Goal: Navigation & Orientation: Find specific page/section

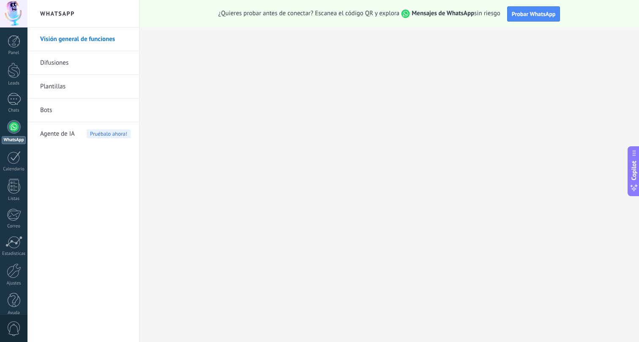
click at [68, 40] on link "Visión general de funciones" at bounding box center [85, 39] width 90 height 24
click at [19, 43] on div at bounding box center [14, 41] width 13 height 13
